Goal: Check status: Check status

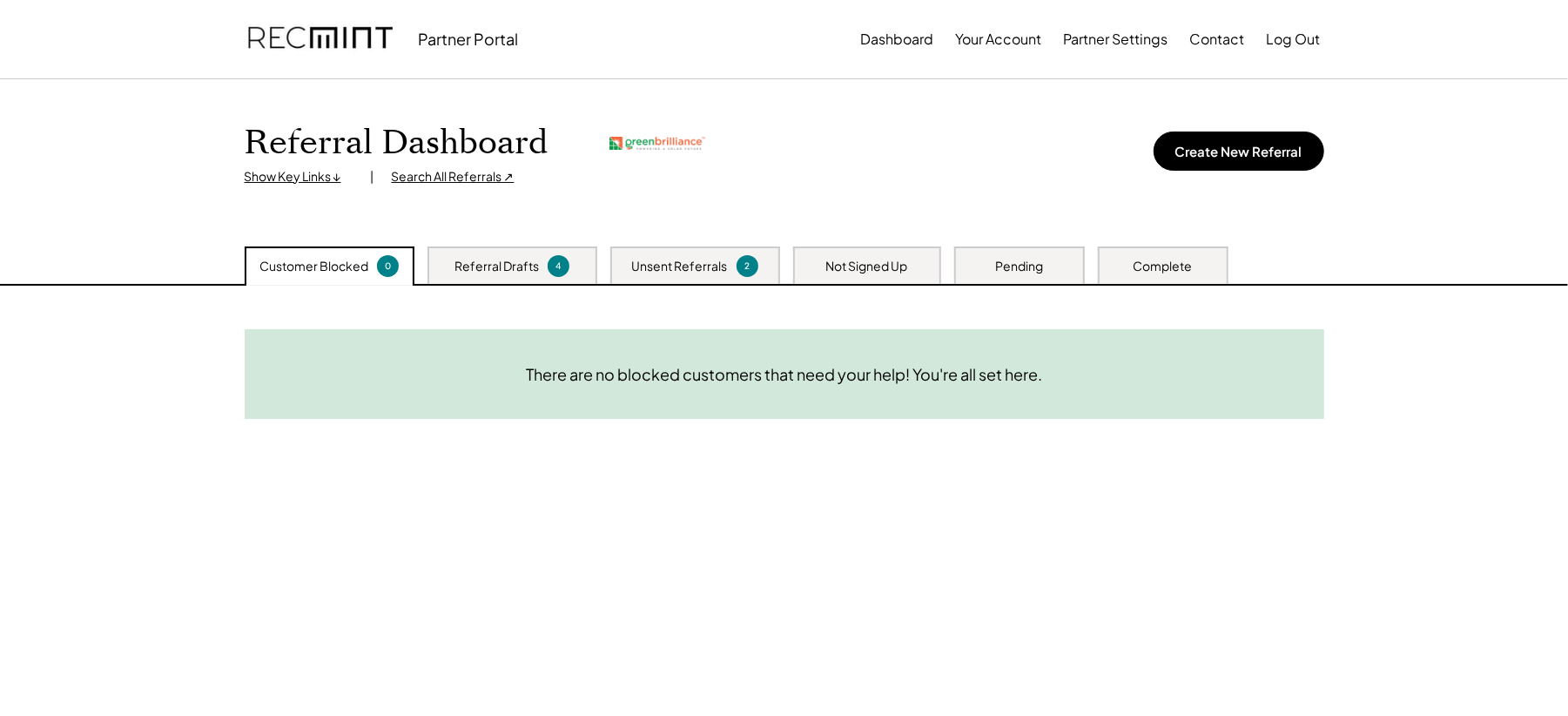
click at [433, 176] on div "Search All Referrals ↗" at bounding box center [453, 176] width 123 height 17
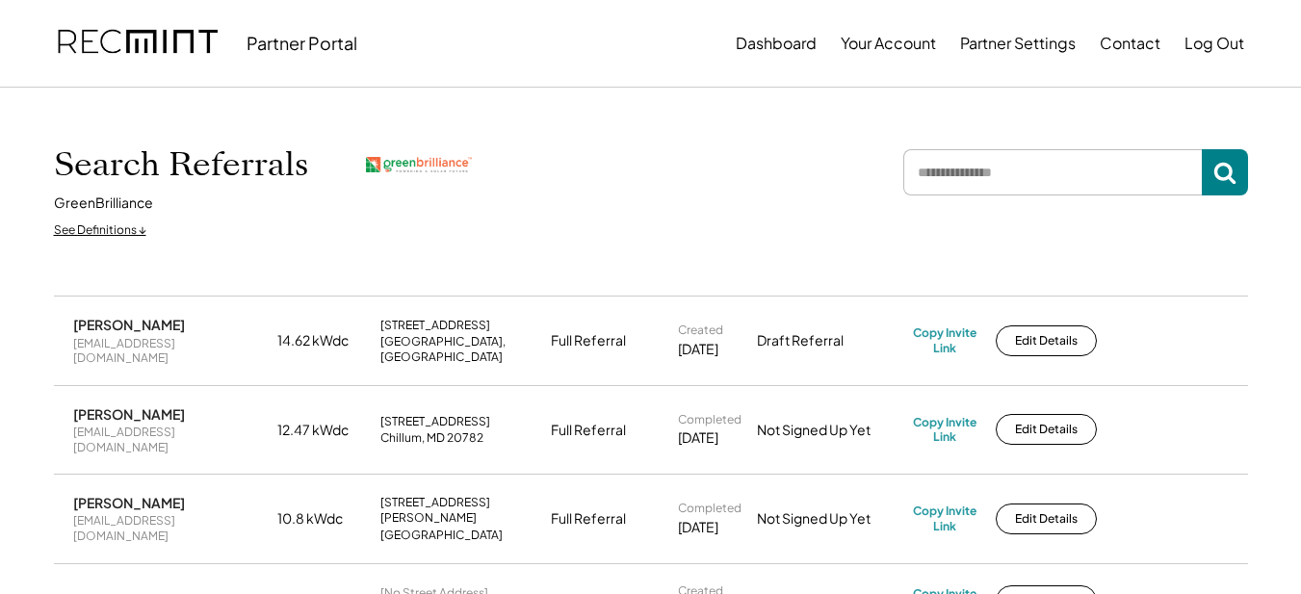
click at [1202, 173] on input "input" at bounding box center [1052, 172] width 299 height 46
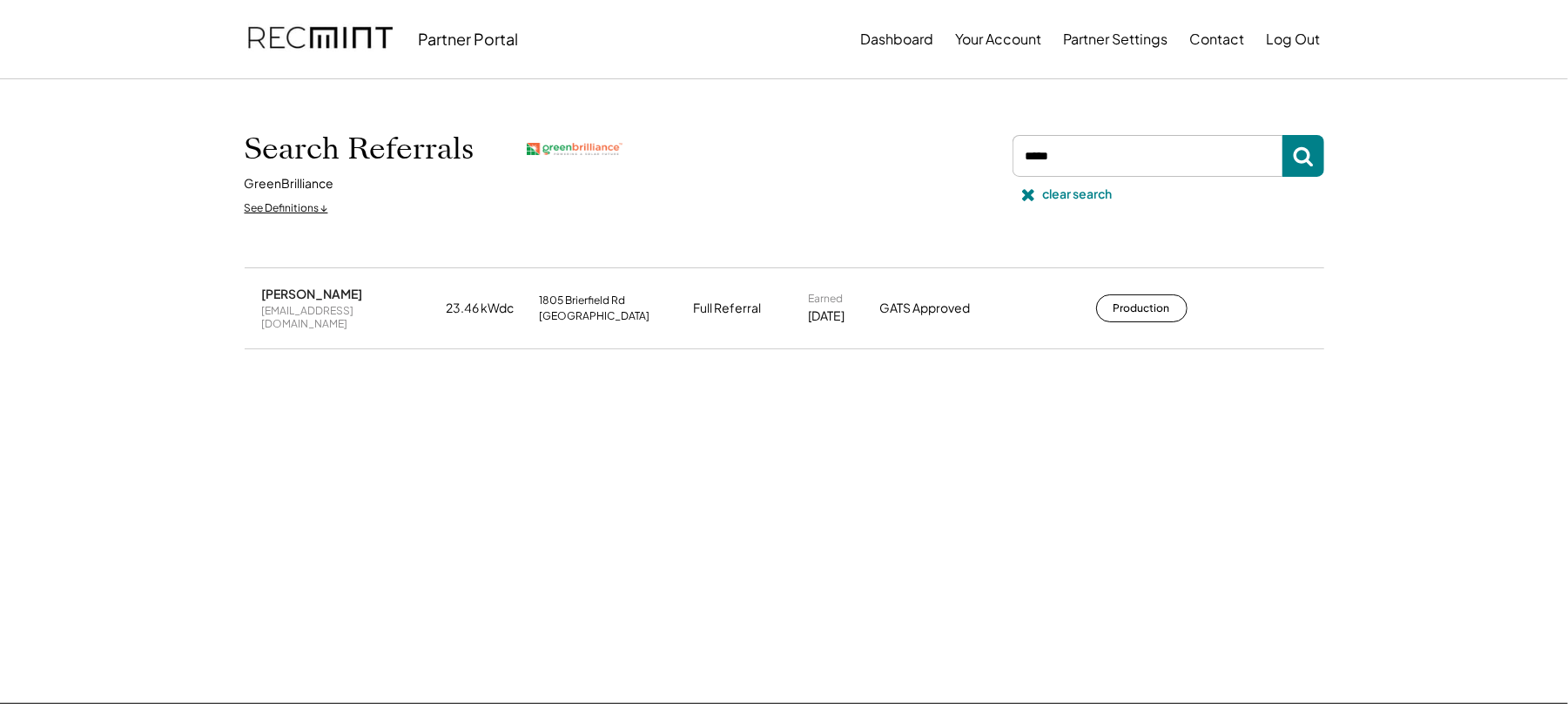
click at [1139, 286] on div "Diana Castillo dianahelene@gmail.com 23.46 kWdc 1805 Brierfield Rd Oxon Hill, M…" at bounding box center [784, 308] width 1079 height 80
click at [1131, 304] on button "Production" at bounding box center [1141, 308] width 91 height 28
click at [1120, 161] on input "input" at bounding box center [1147, 155] width 270 height 42
type input "******"
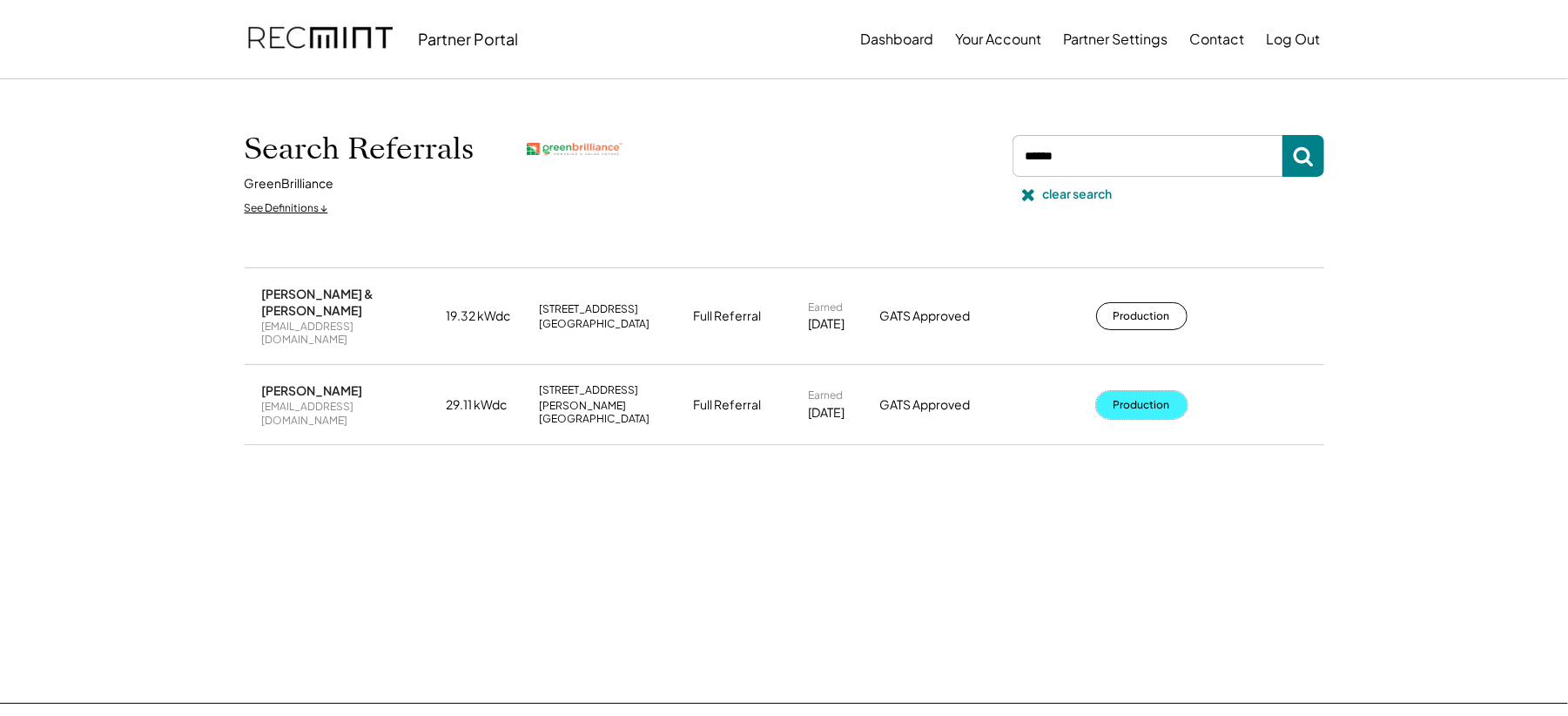
click at [1139, 391] on button "Production" at bounding box center [1141, 404] width 91 height 28
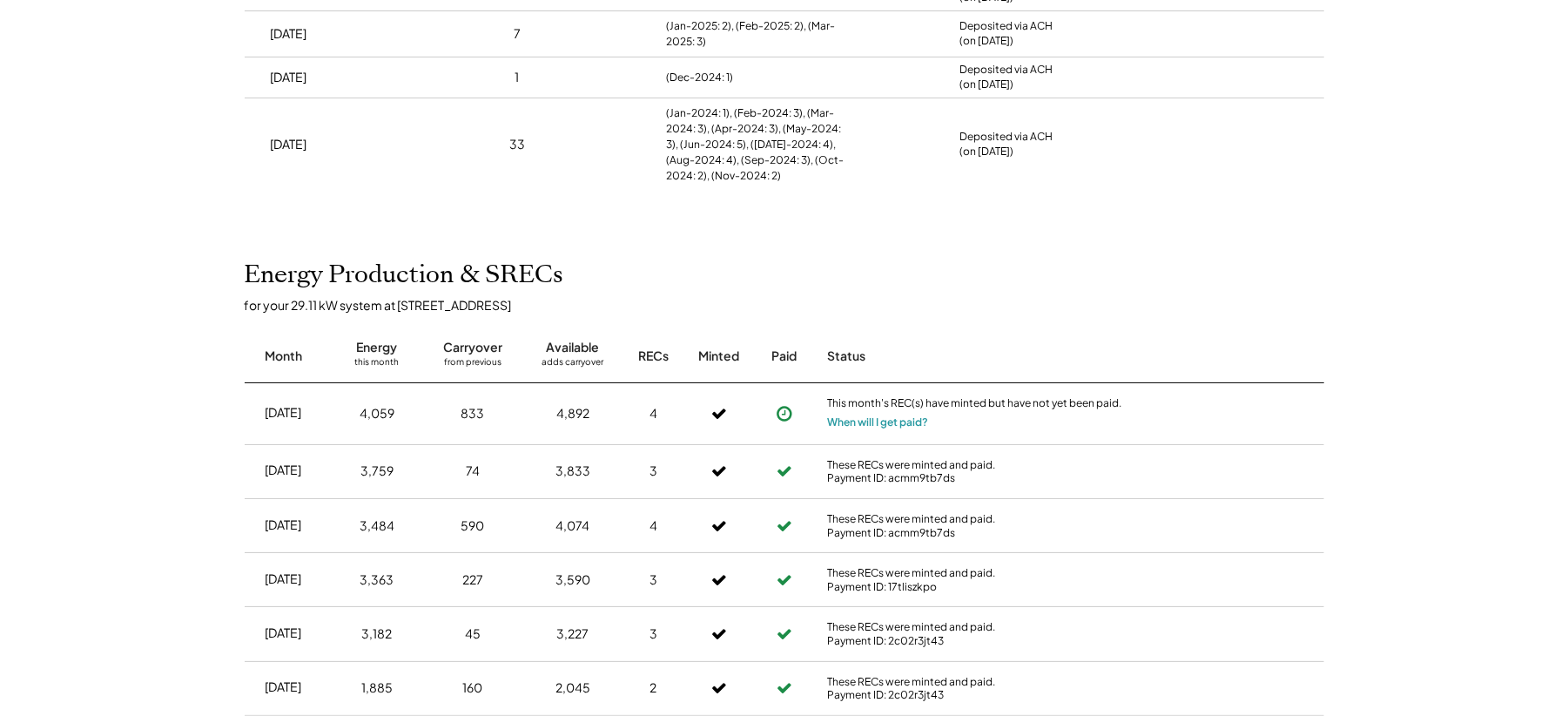
scroll to position [348, 0]
